Goal: Task Accomplishment & Management: Manage account settings

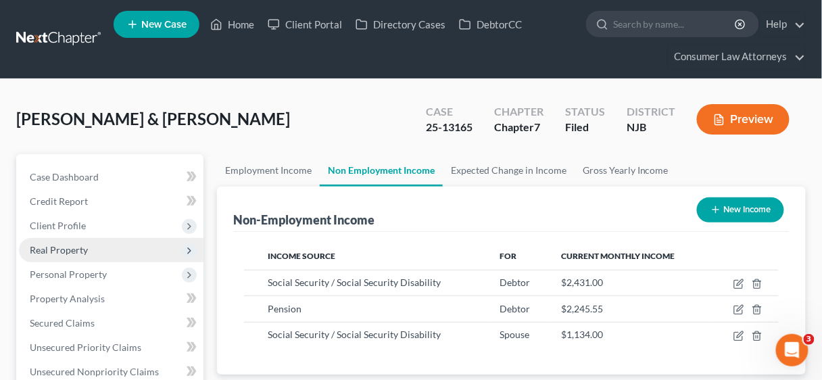
scroll to position [240, 328]
click at [245, 26] on link "Home" at bounding box center [232, 24] width 57 height 24
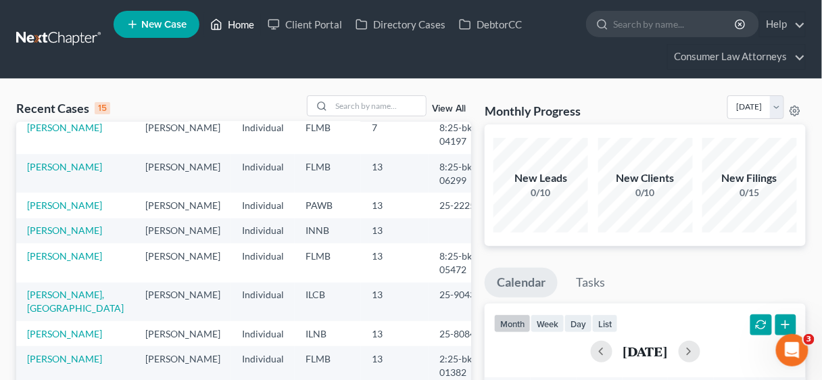
scroll to position [296, 0]
click at [85, 225] on link "[PERSON_NAME]" at bounding box center [64, 230] width 75 height 11
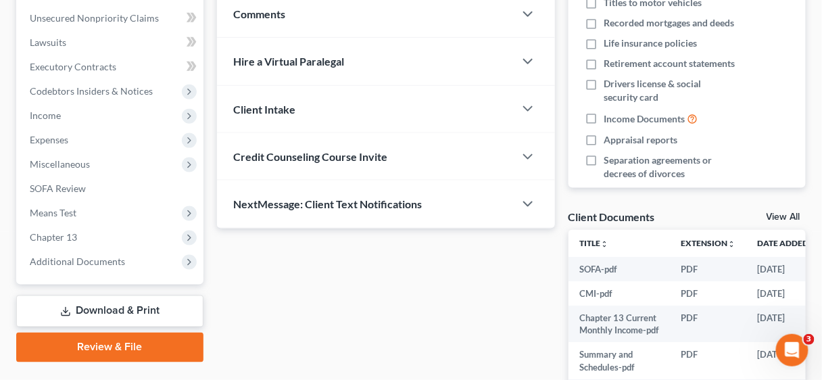
scroll to position [383, 0]
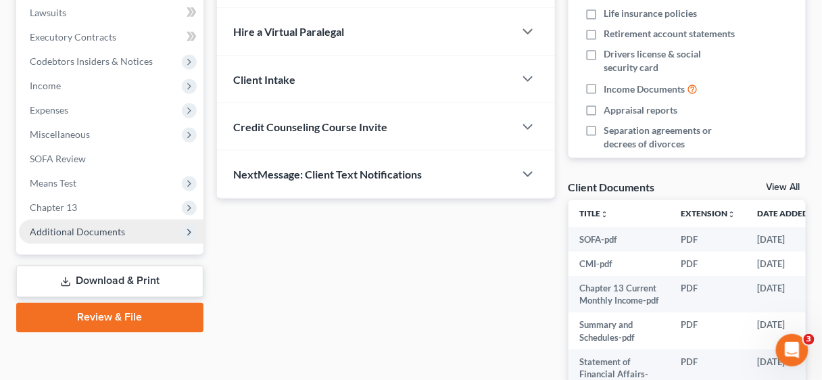
click at [95, 233] on span "Additional Documents" at bounding box center [77, 231] width 95 height 11
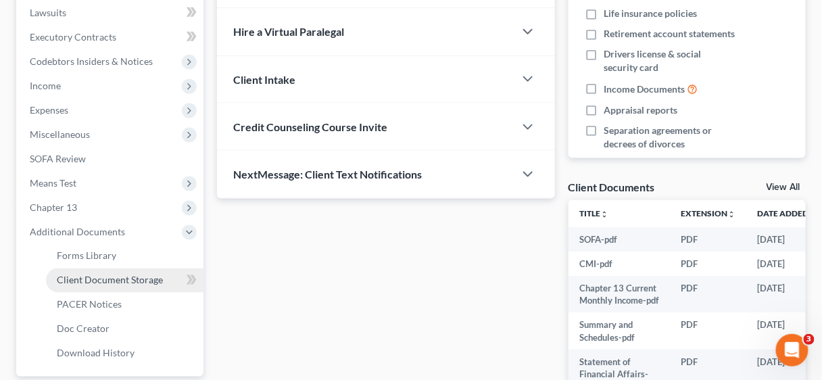
click at [142, 275] on span "Client Document Storage" at bounding box center [110, 280] width 106 height 11
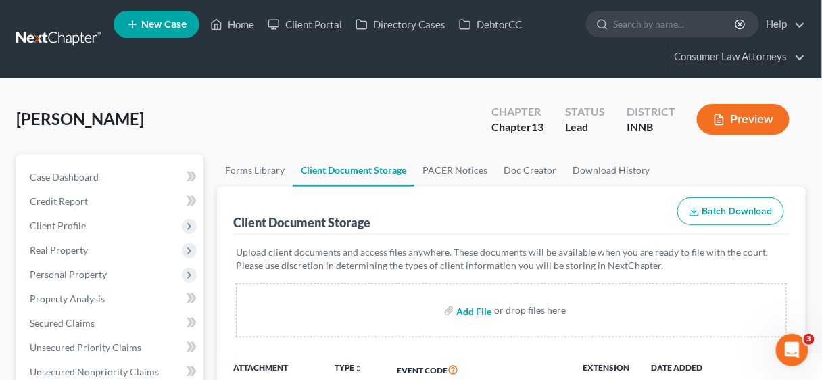
click at [476, 304] on input "file" at bounding box center [473, 310] width 32 height 24
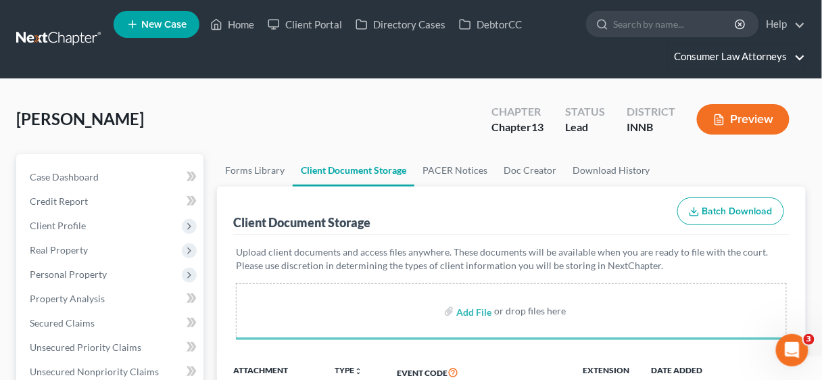
click at [734, 58] on link "Consumer Law Attorneys" at bounding box center [736, 57] width 137 height 24
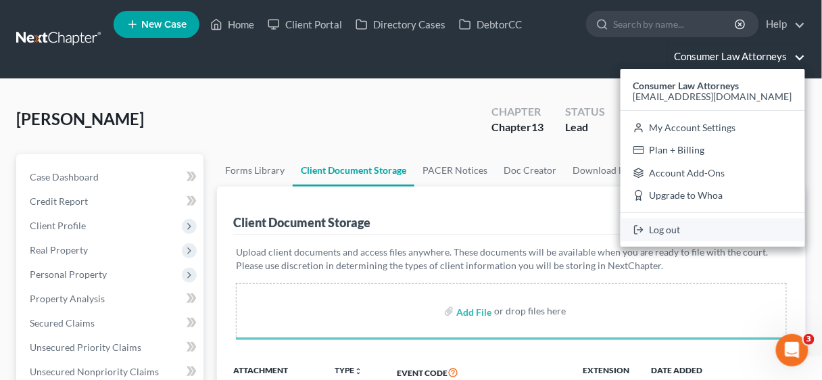
click at [697, 229] on link "Log out" at bounding box center [713, 229] width 185 height 23
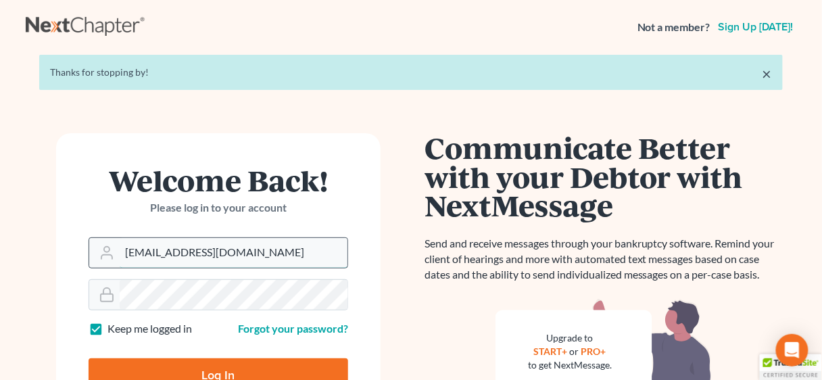
click at [279, 256] on input "[EMAIL_ADDRESS][DOMAIN_NAME]" at bounding box center [234, 253] width 228 height 30
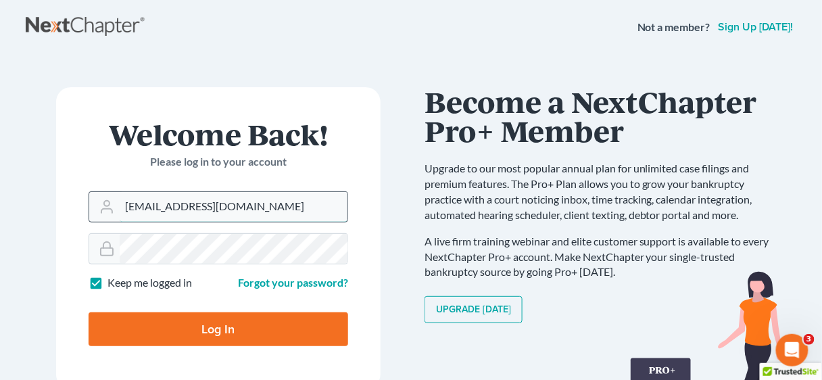
click at [323, 206] on input "[EMAIL_ADDRESS][DOMAIN_NAME]" at bounding box center [234, 207] width 228 height 30
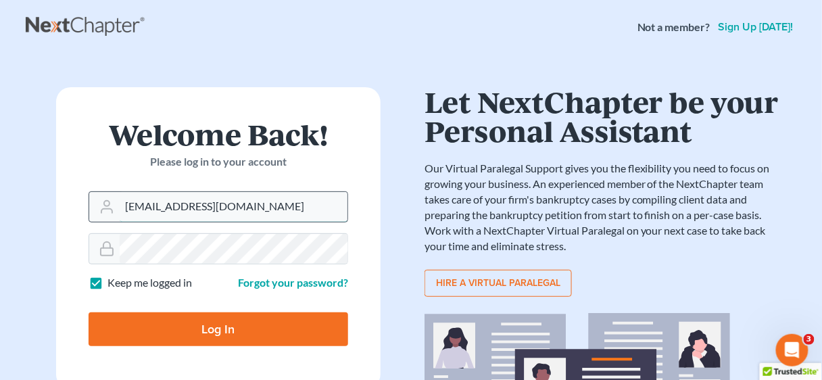
drag, startPoint x: 304, startPoint y: 206, endPoint x: 112, endPoint y: 207, distance: 192.1
click at [112, 207] on div "[EMAIL_ADDRESS][DOMAIN_NAME]" at bounding box center [219, 206] width 260 height 31
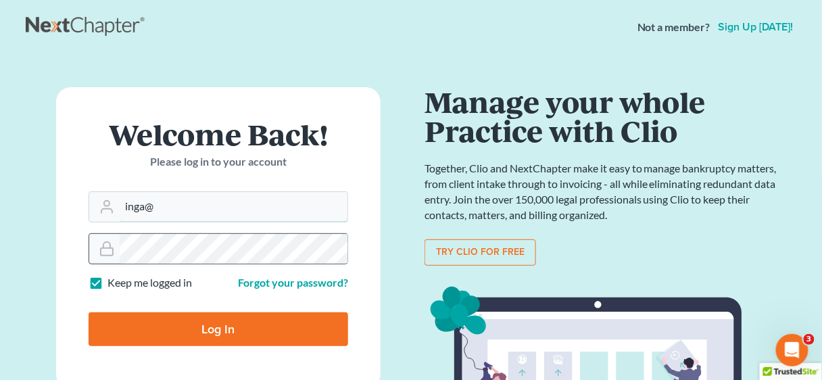
type input "inga@lawonfifth.com"
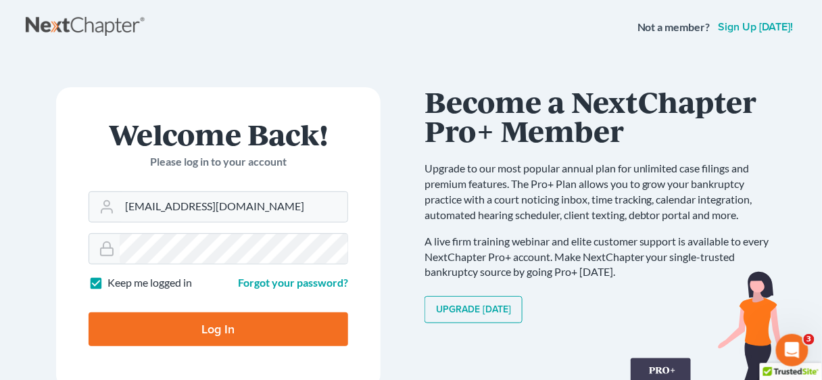
click at [216, 327] on input "Log In" at bounding box center [219, 329] width 260 height 34
type input "Thinking..."
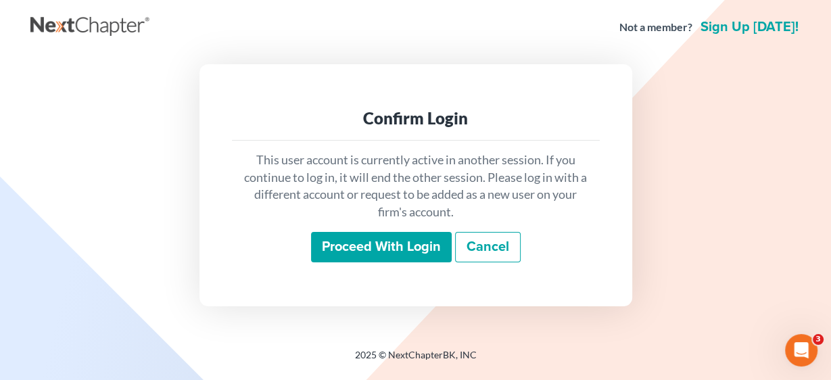
click at [411, 245] on input "Proceed with login" at bounding box center [381, 247] width 141 height 31
